Goal: Task Accomplishment & Management: Manage account settings

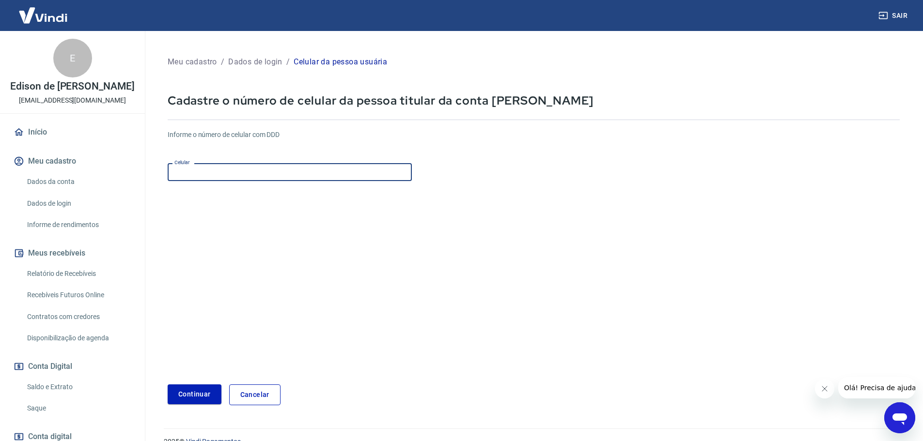
click at [272, 179] on input "Celular" at bounding box center [290, 172] width 244 height 18
click at [271, 175] on input "Celular" at bounding box center [290, 172] width 244 height 18
type input "(11) 95246-5274"
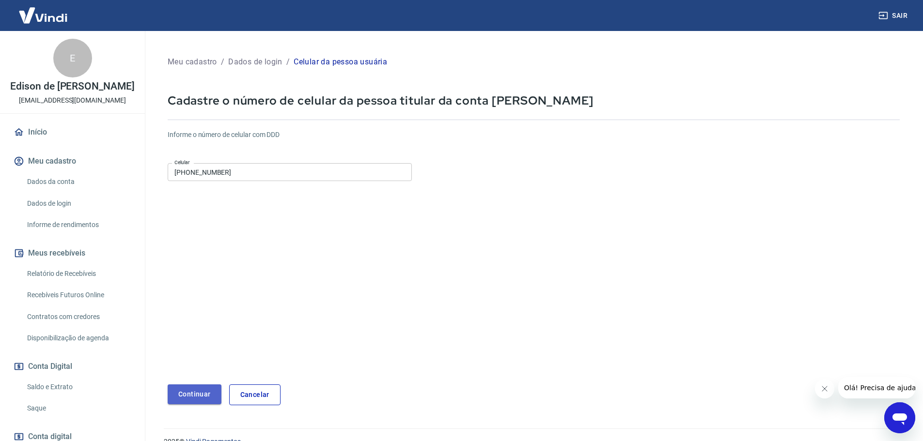
click at [214, 387] on button "Continuar" at bounding box center [195, 395] width 54 height 20
